Goal: Task Accomplishment & Management: Manage account settings

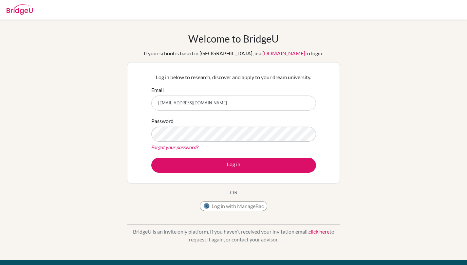
drag, startPoint x: 238, startPoint y: 100, endPoint x: 144, endPoint y: 100, distance: 93.6
click at [144, 100] on div "Log in below to research, discover and apply to your dream university. Email di…" at bounding box center [233, 122] width 213 height 121
drag, startPoint x: 224, startPoint y: 103, endPoint x: 138, endPoint y: 103, distance: 85.8
click at [138, 103] on div "Log in below to research, discover and apply to your dream university. Email di…" at bounding box center [233, 122] width 213 height 121
type input "diab230226@diabstudents.com"
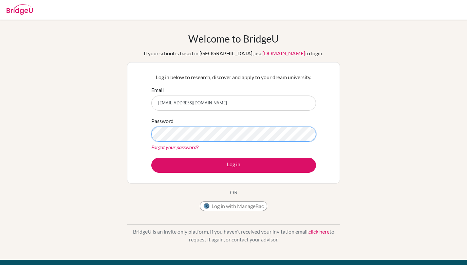
click at [233, 165] on button "Log in" at bounding box center [233, 165] width 165 height 15
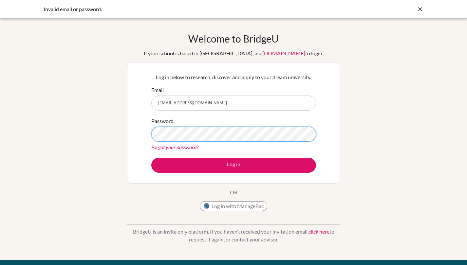
click at [233, 165] on button "Log in" at bounding box center [233, 165] width 165 height 15
click at [186, 146] on link "Forgot your password?" at bounding box center [174, 147] width 47 height 6
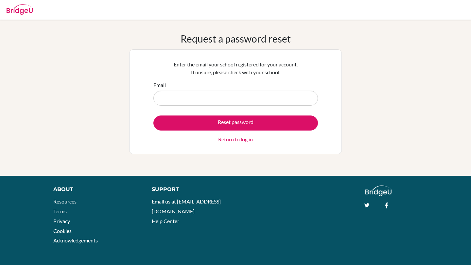
type input "d"
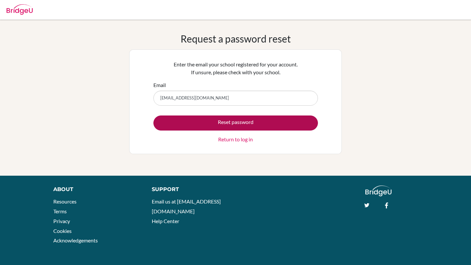
type input "[EMAIL_ADDRESS][DOMAIN_NAME]"
click at [246, 125] on button "Reset password" at bounding box center [236, 123] width 165 height 15
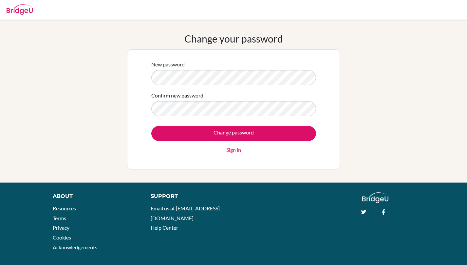
click at [221, 89] on form "New password Confirm new password Change password Sign in" at bounding box center [233, 107] width 165 height 93
click at [233, 133] on input "Change password" at bounding box center [233, 133] width 165 height 15
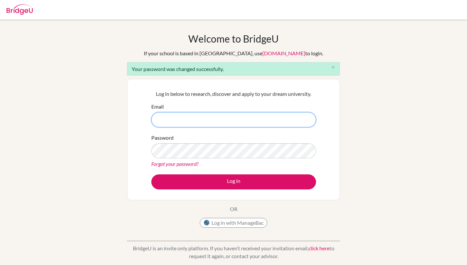
click at [244, 125] on input "Email" at bounding box center [233, 119] width 165 height 15
type input "diab230226@diabstudents.com"
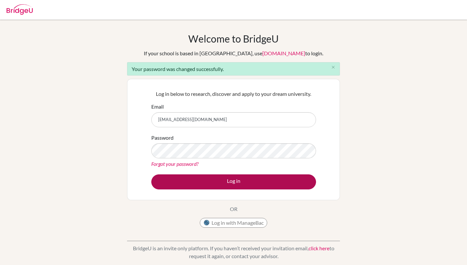
click at [220, 178] on button "Log in" at bounding box center [233, 181] width 165 height 15
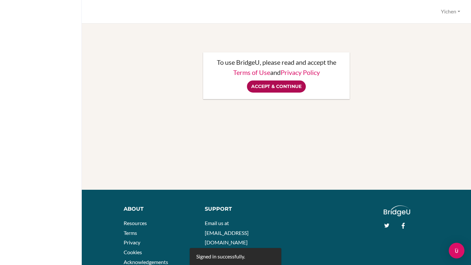
click at [289, 83] on input "Accept & Continue" at bounding box center [276, 87] width 59 height 12
